Goal: Transaction & Acquisition: Purchase product/service

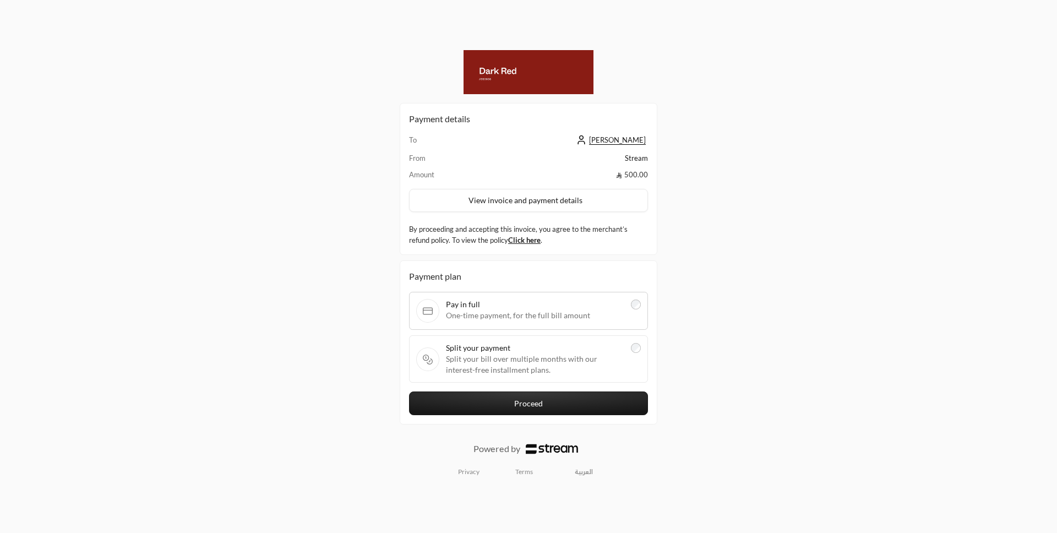
click at [569, 373] on span "Split your bill over multiple months with our interest-free installment plans." at bounding box center [535, 365] width 178 height 22
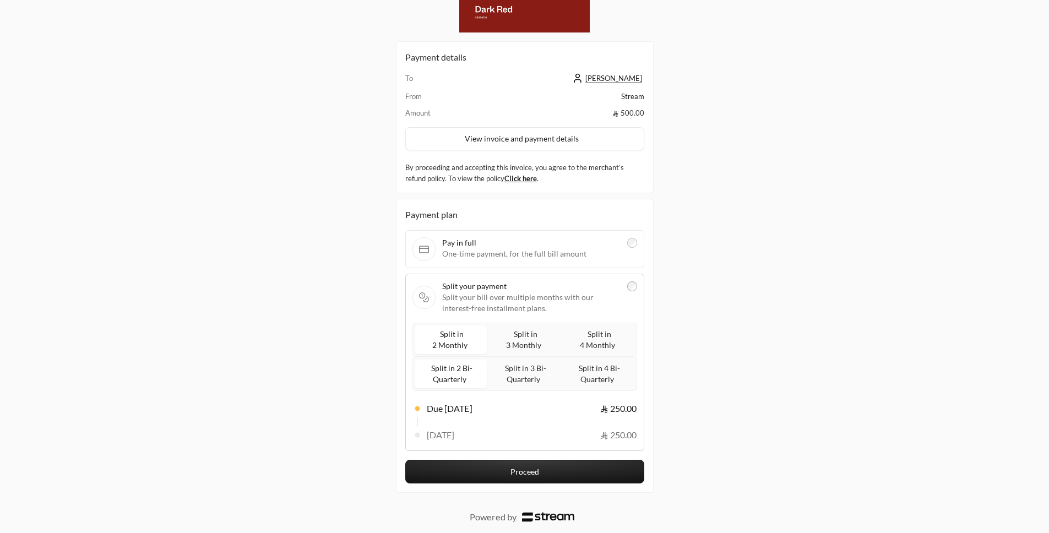
scroll to position [44, 0]
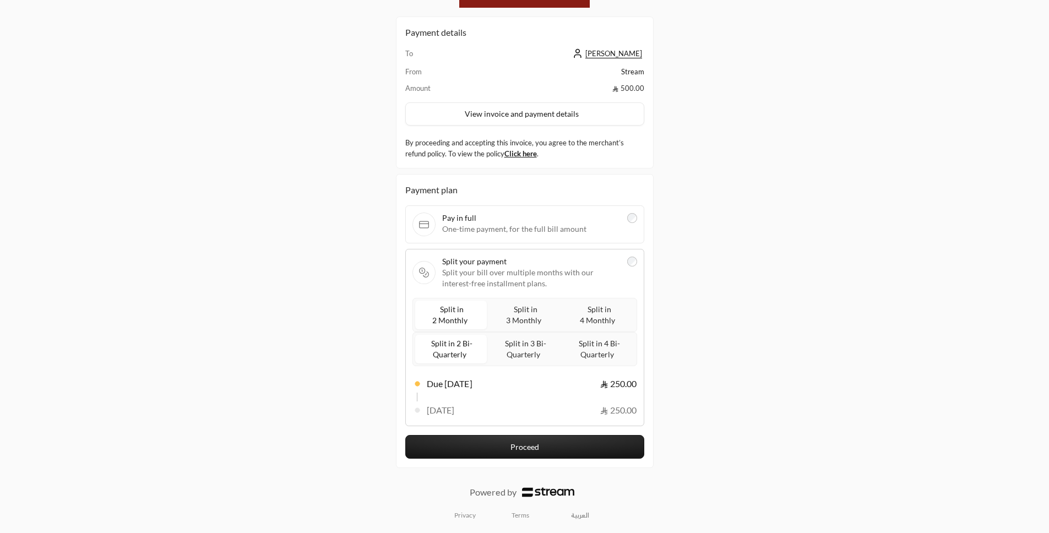
click at [528, 321] on span "Split in 3 Monthly" at bounding box center [524, 314] width 37 height 25
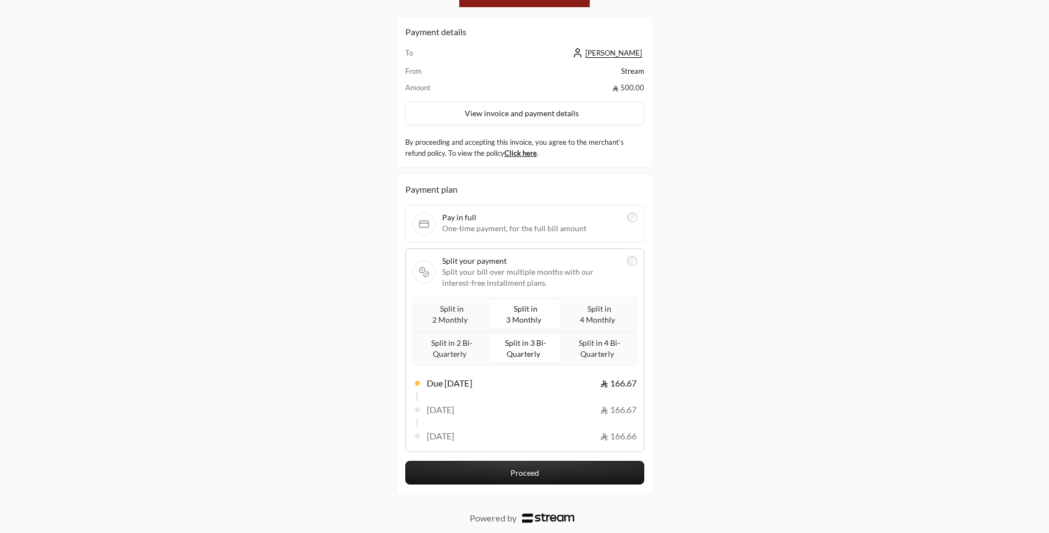
click at [451, 323] on span "Split in 2 Monthly" at bounding box center [450, 314] width 37 height 25
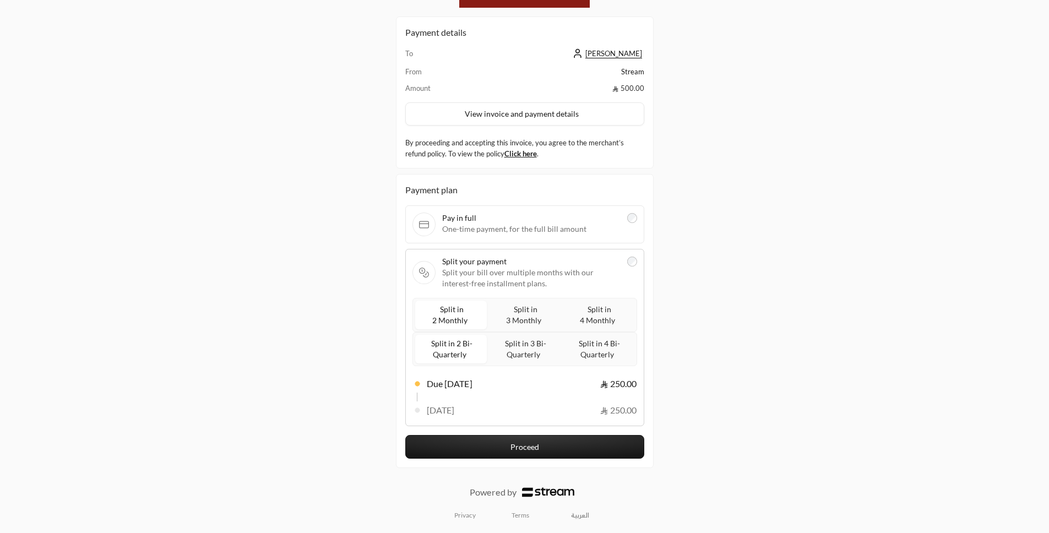
click at [453, 351] on span "Split in 2 Bi-Quarterly" at bounding box center [451, 349] width 44 height 25
click at [499, 356] on label "Split in 3 Bi-Quarterly" at bounding box center [525, 349] width 72 height 29
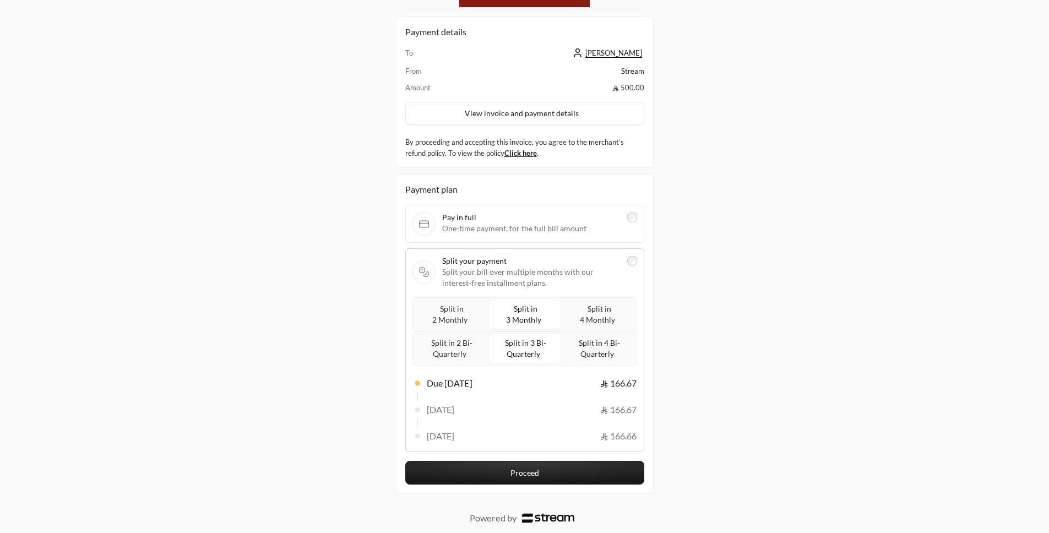
click at [520, 353] on span "Split in 3 Bi-Quarterly" at bounding box center [525, 348] width 44 height 25
click at [592, 349] on span "Split in 4 Bi-Quarterly" at bounding box center [599, 348] width 44 height 25
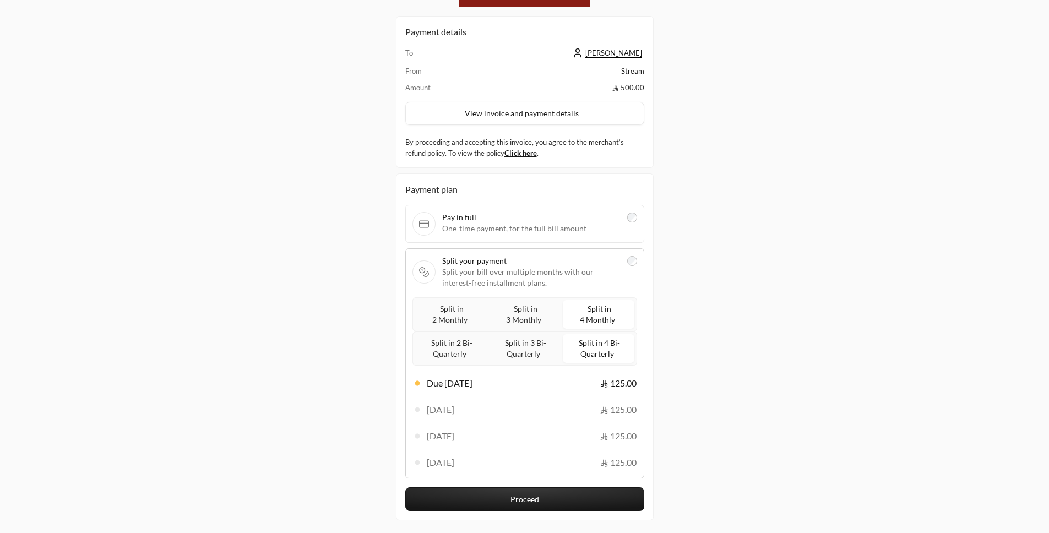
click at [600, 305] on span "Split in 4 Monthly" at bounding box center [598, 314] width 37 height 25
click at [531, 315] on span "Split in 3 Monthly" at bounding box center [524, 314] width 37 height 25
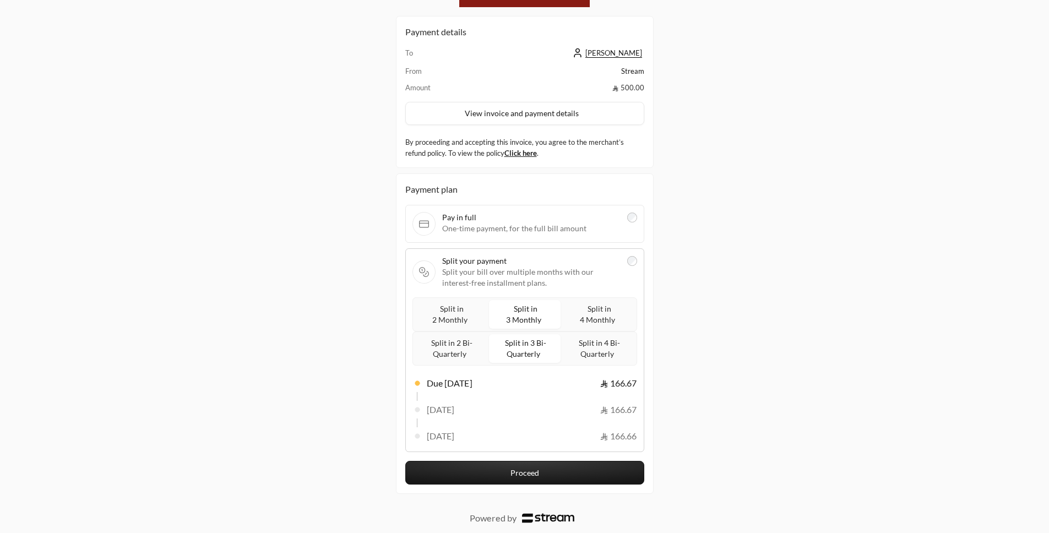
click at [456, 319] on span "Split in 2 Monthly" at bounding box center [450, 314] width 37 height 25
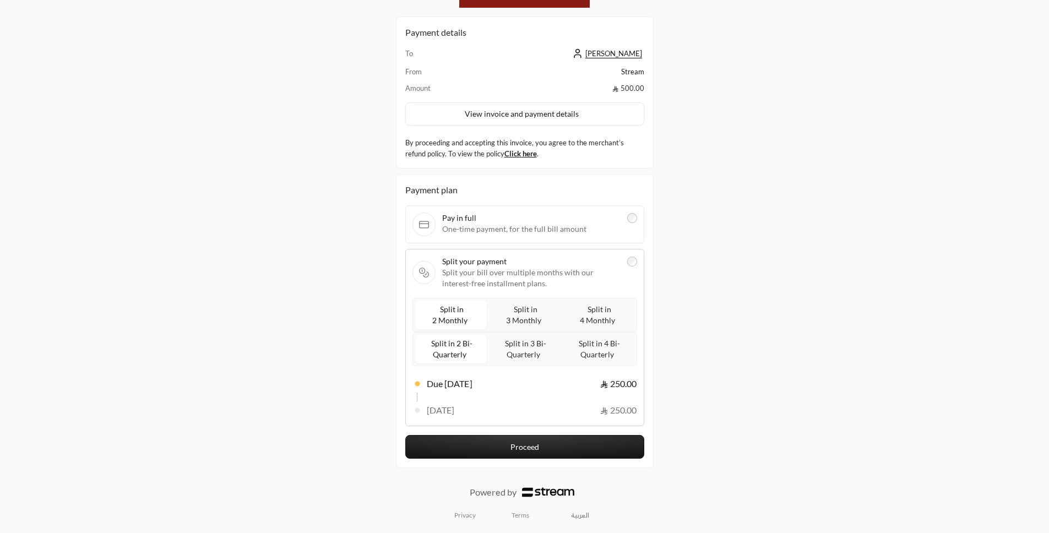
click at [507, 318] on span "Split in 3 Monthly" at bounding box center [524, 314] width 37 height 25
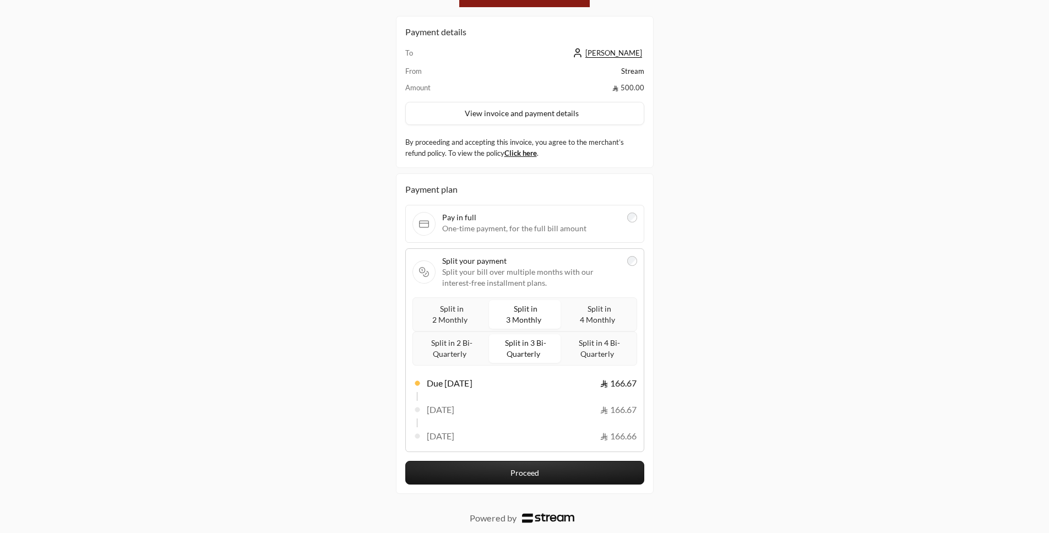
click at [594, 312] on span "Split in 4 Monthly" at bounding box center [598, 314] width 37 height 25
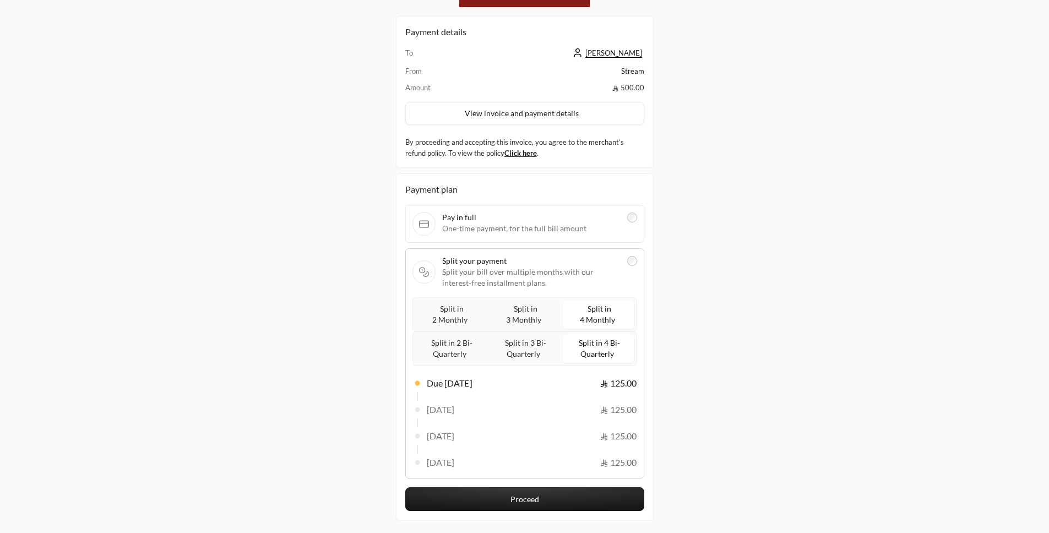
click at [536, 314] on span "Split in 3 Monthly" at bounding box center [524, 314] width 37 height 25
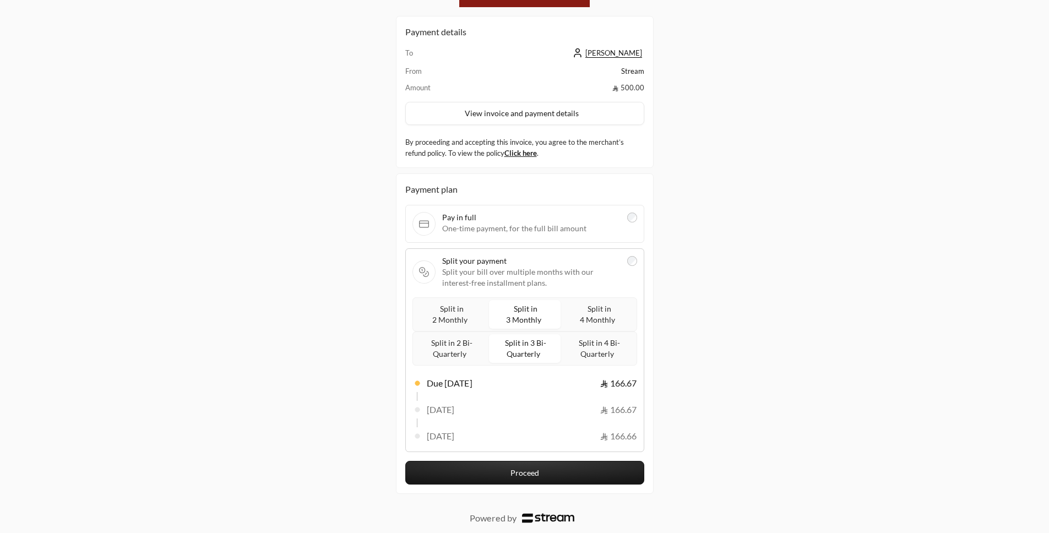
click at [480, 314] on label "Split in 2 Monthly" at bounding box center [451, 314] width 72 height 29
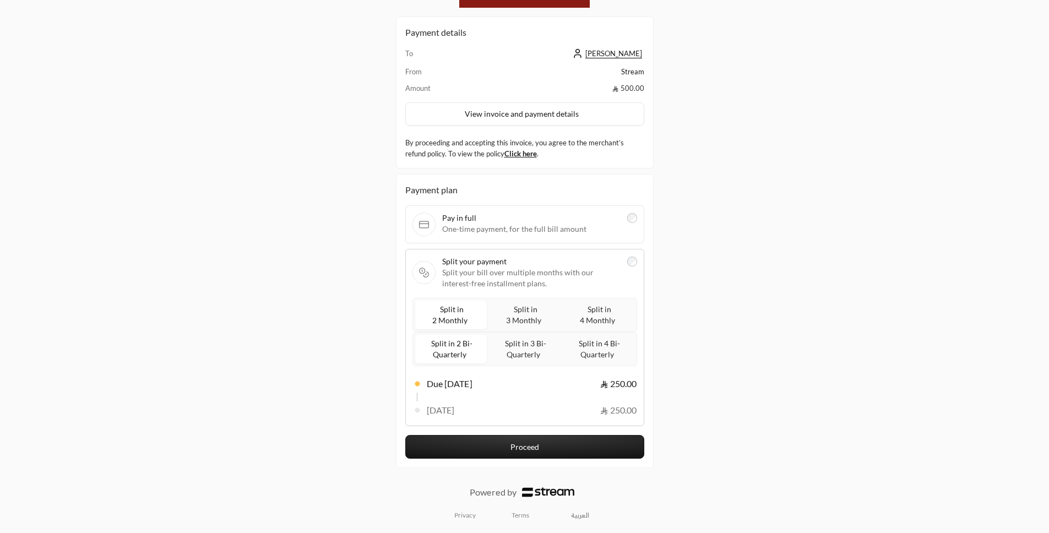
click at [520, 319] on span "Split in 3 Monthly" at bounding box center [524, 314] width 37 height 25
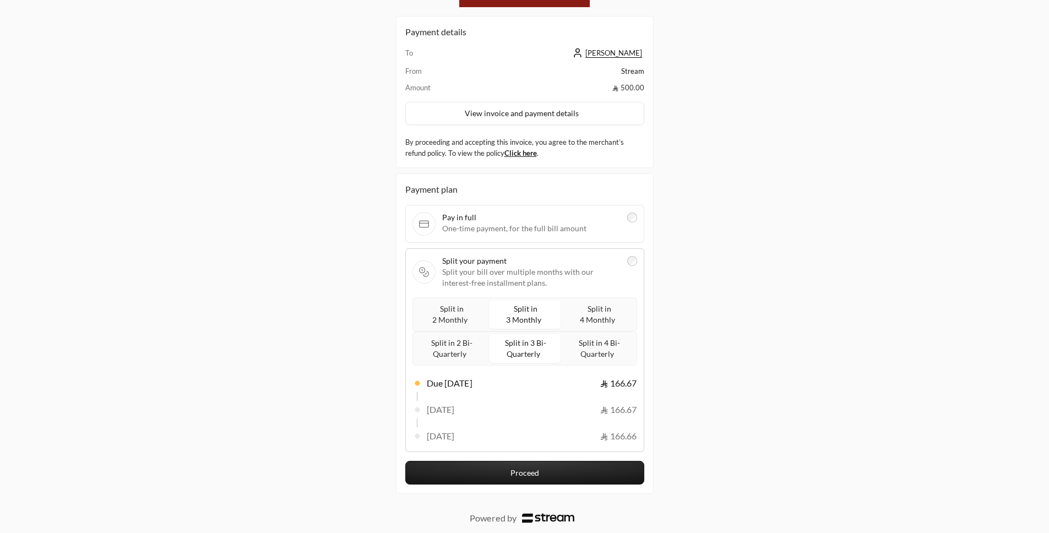
click at [592, 315] on span "Split in 4 Monthly" at bounding box center [598, 314] width 37 height 25
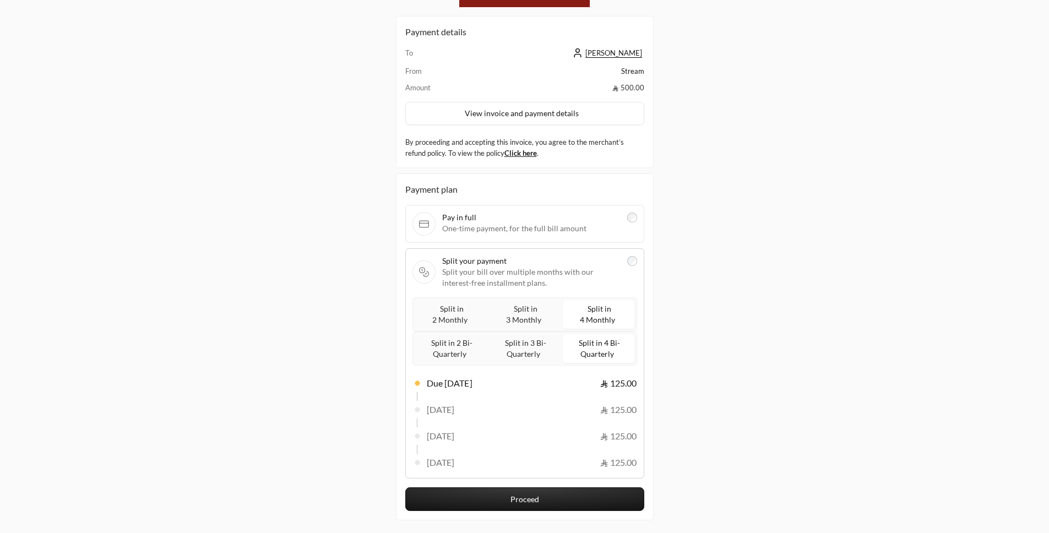
click at [455, 316] on span "Split in 2 Monthly" at bounding box center [450, 314] width 37 height 25
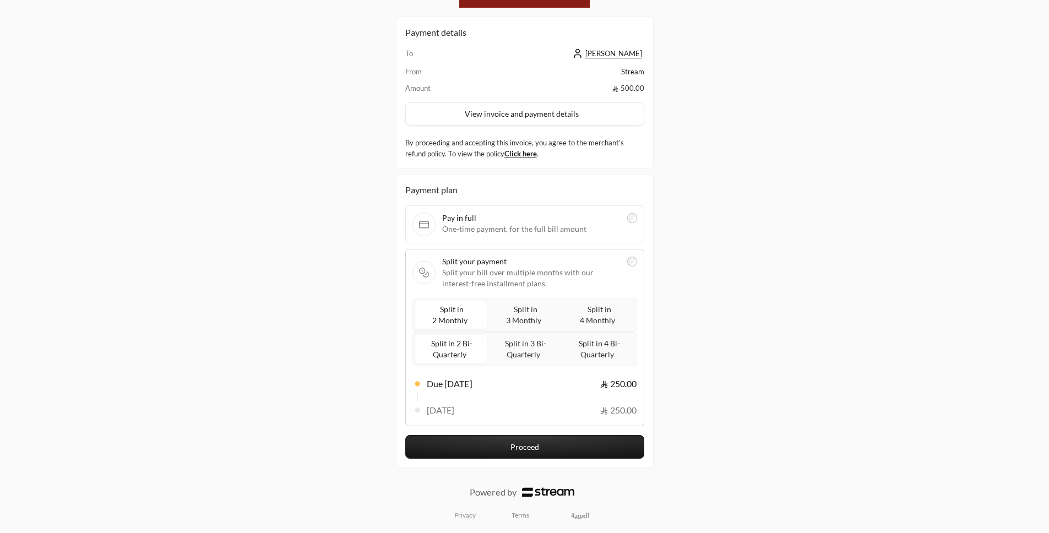
click at [502, 319] on label "Split in 3 Monthly" at bounding box center [525, 315] width 72 height 29
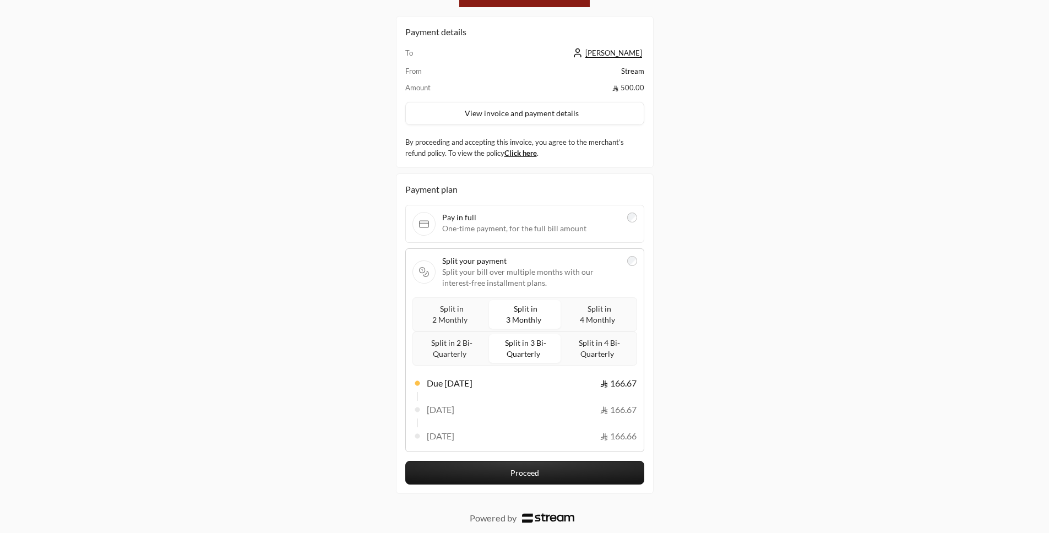
drag, startPoint x: 585, startPoint y: 315, endPoint x: 601, endPoint y: 314, distance: 15.5
click at [592, 315] on span "Split in 4 Monthly" at bounding box center [598, 314] width 37 height 25
click at [601, 314] on span "Split in 4 Monthly" at bounding box center [598, 314] width 37 height 25
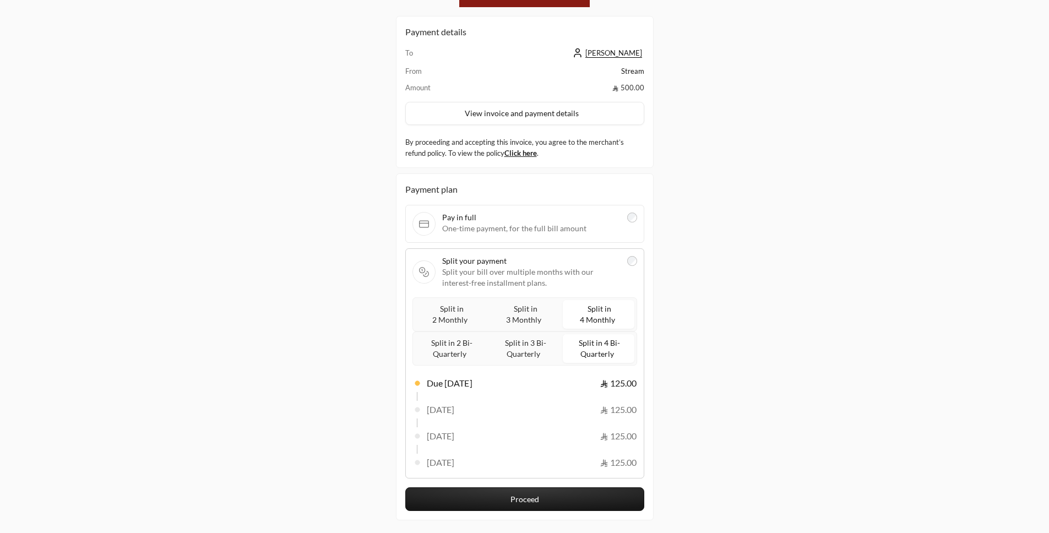
click at [541, 315] on span "Split in 3 Monthly" at bounding box center [524, 314] width 37 height 25
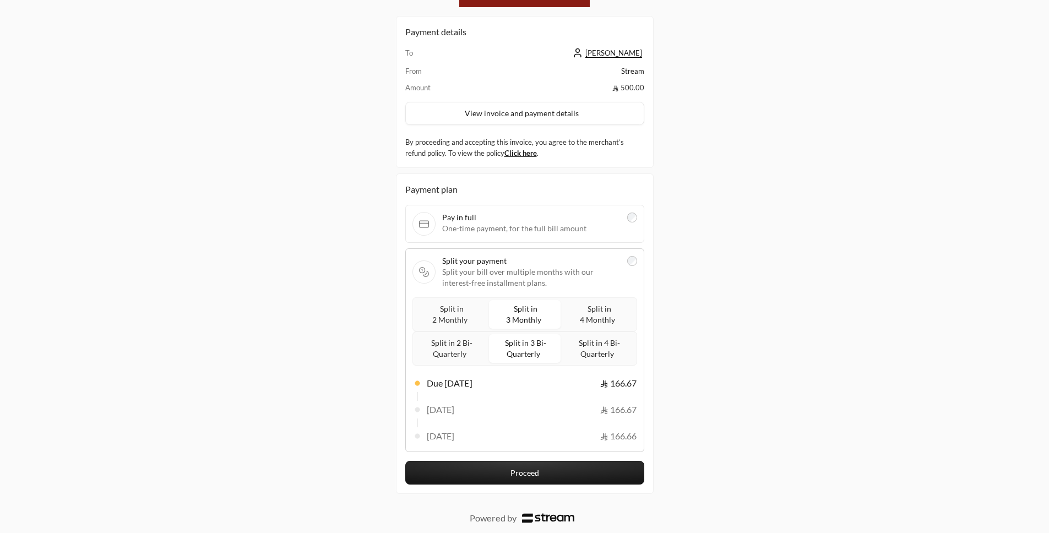
click at [443, 318] on span "Split in 2 Monthly" at bounding box center [450, 314] width 37 height 25
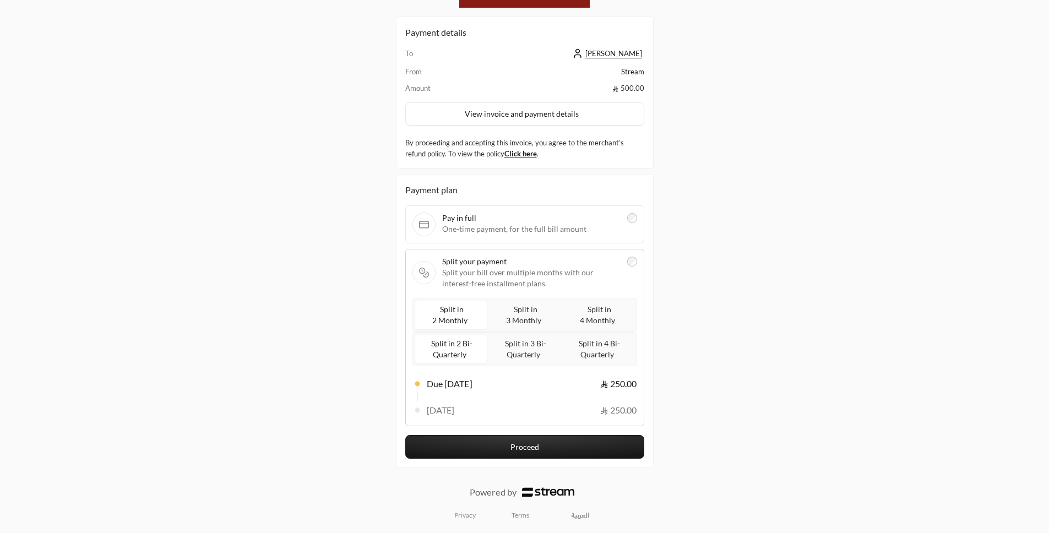
click at [521, 318] on span "Split in 3 Monthly" at bounding box center [524, 314] width 37 height 25
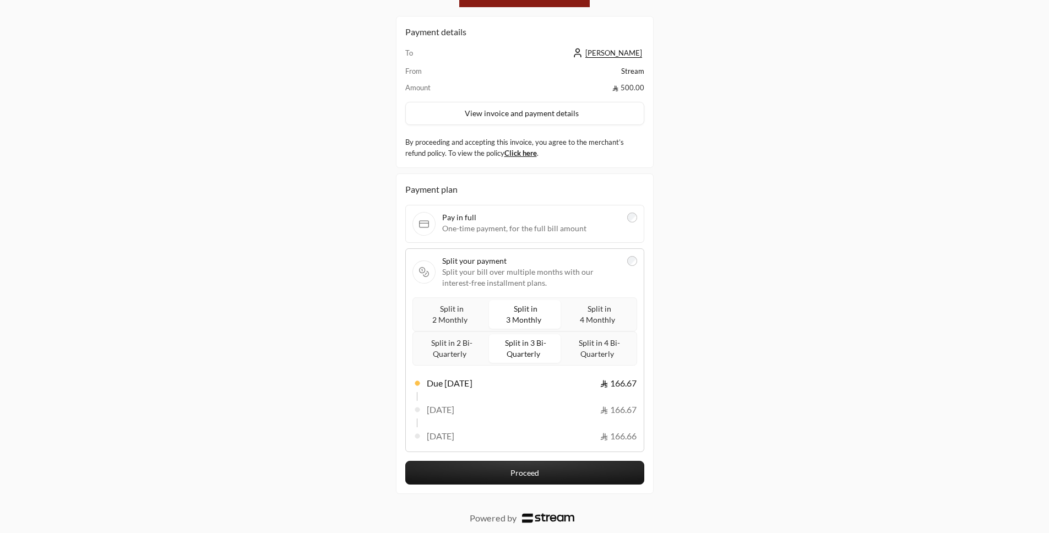
click at [594, 317] on span "Split in 4 Monthly" at bounding box center [598, 314] width 37 height 25
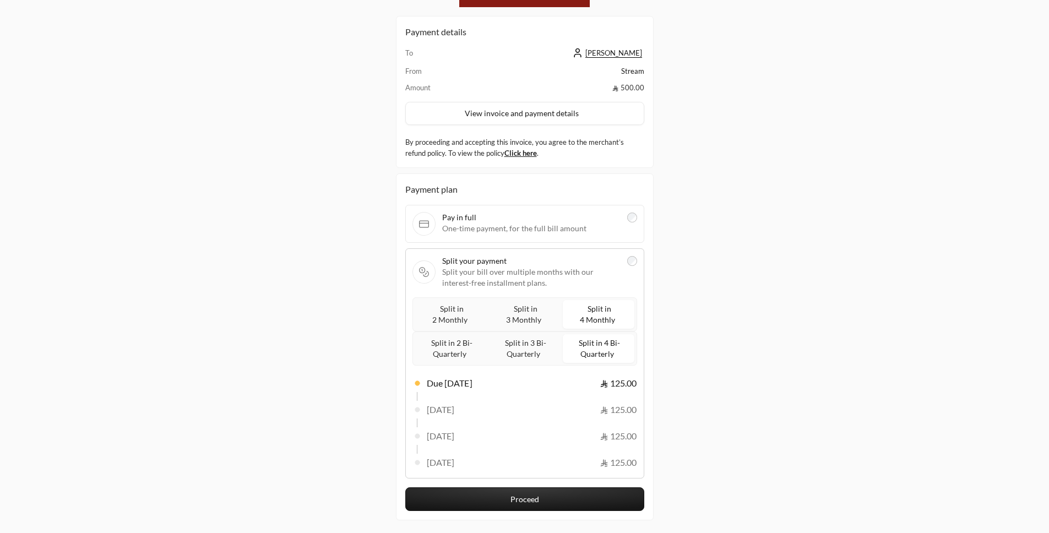
click at [498, 320] on label "Split in 3 Monthly" at bounding box center [525, 314] width 72 height 29
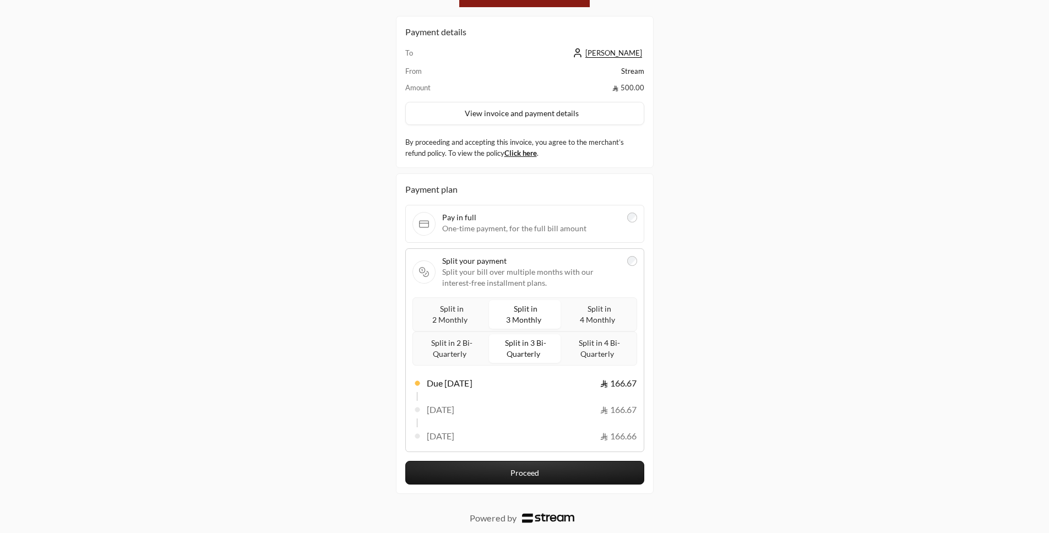
click at [527, 479] on button "Proceed" at bounding box center [524, 473] width 239 height 24
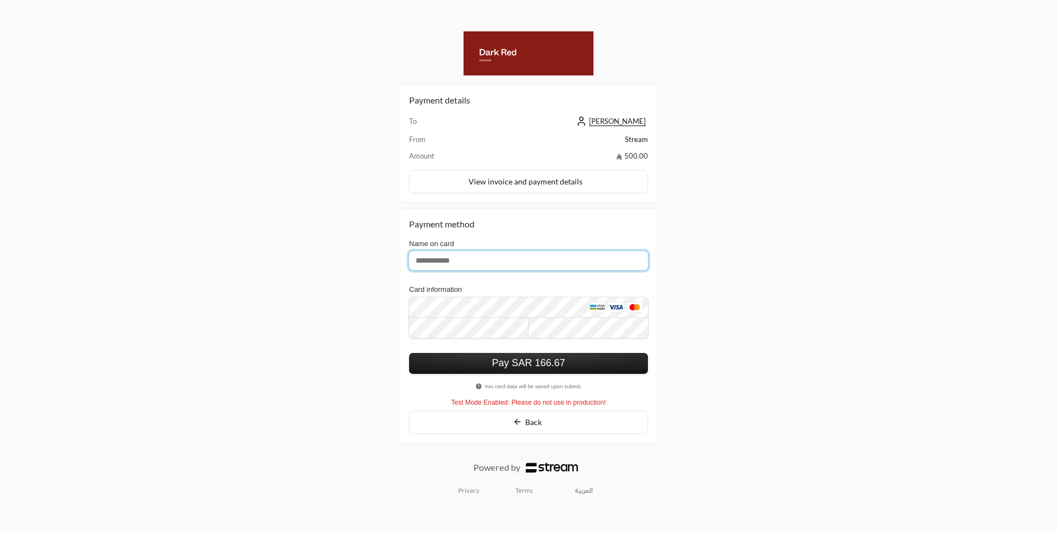
click at [479, 263] on input "Name on card" at bounding box center [528, 260] width 239 height 19
type input "**********"
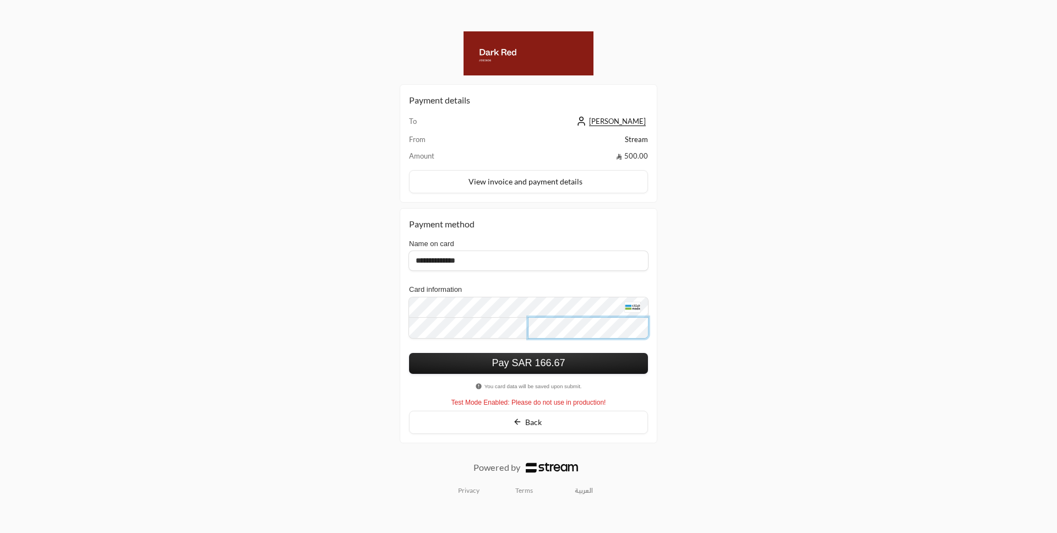
click at [409, 353] on button "Pay SAR 166.67" at bounding box center [528, 363] width 239 height 21
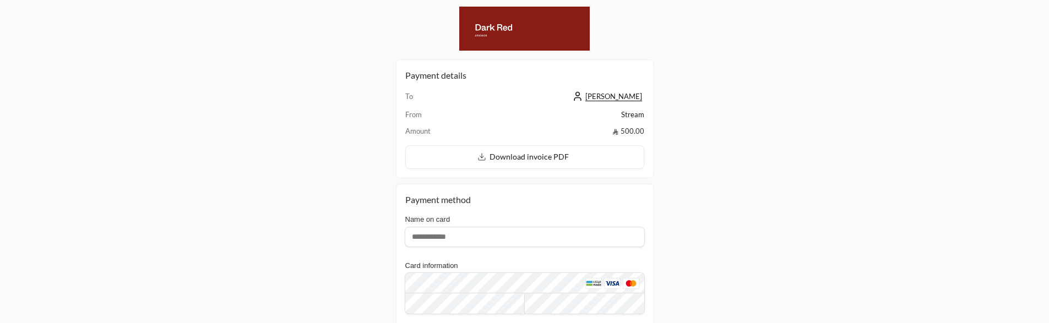
click at [88, 321] on div "Payment details To Abdulelah Alem From Stream Amount 500.00 Download invoice PD…" at bounding box center [524, 234] width 1049 height 468
